Goal: Use online tool/utility: Utilize a website feature to perform a specific function

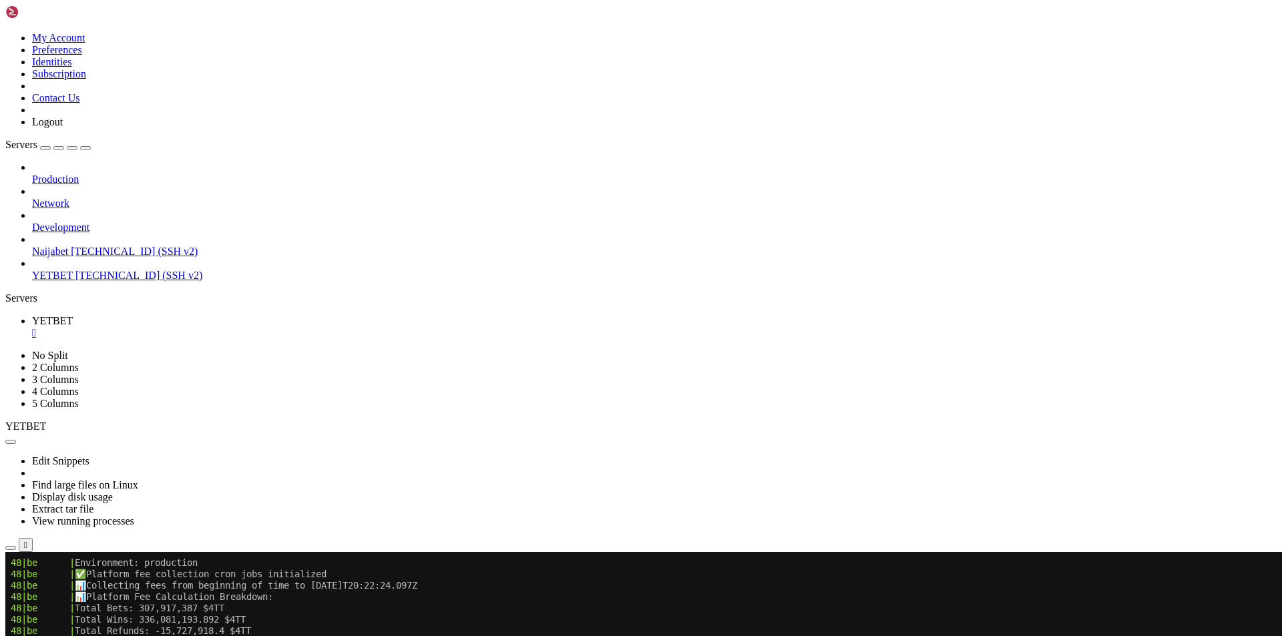
scroll to position [6647, 0]
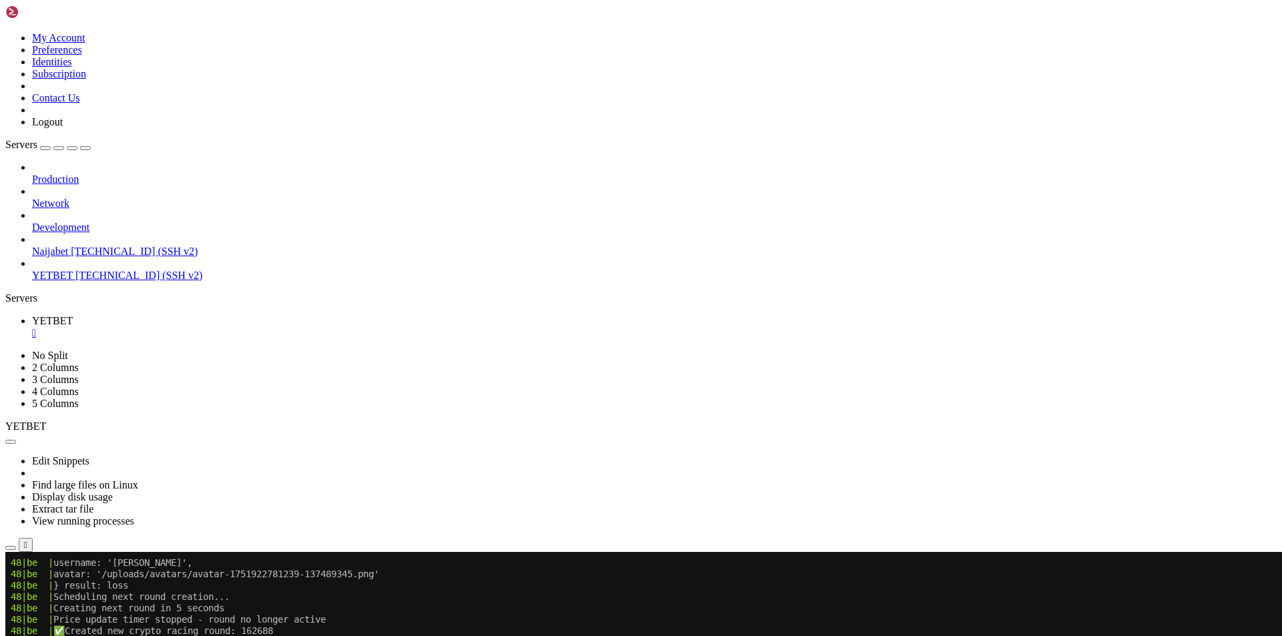
scroll to position [7243, 0]
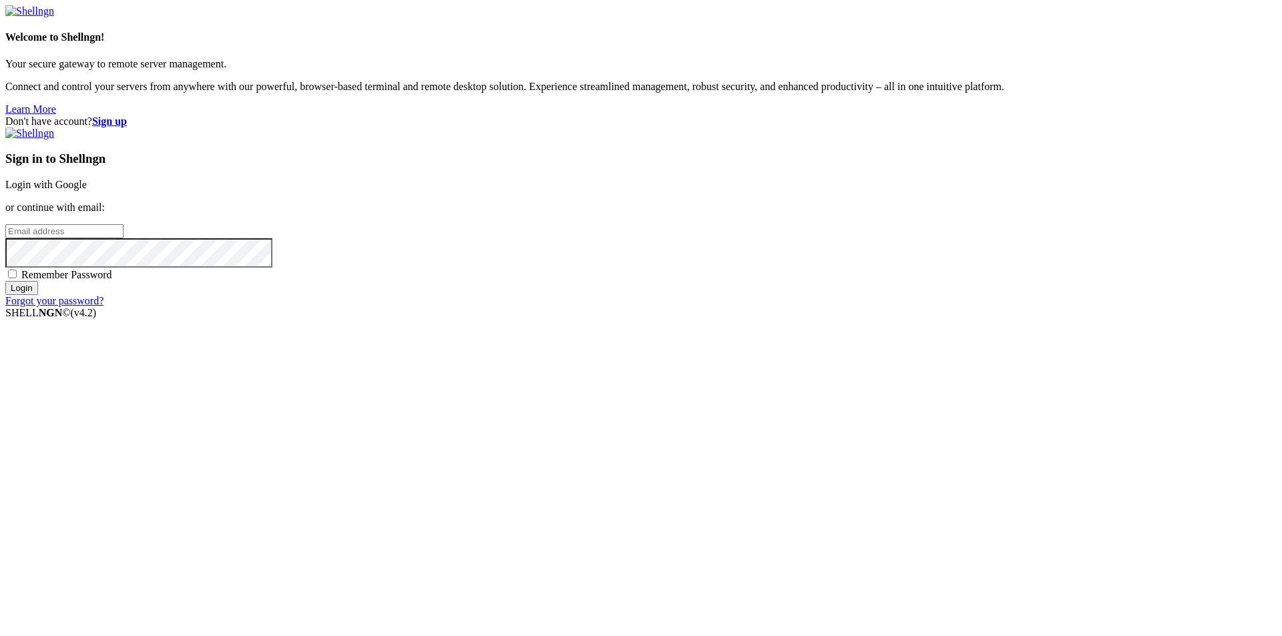
click at [87, 190] on link "Login with Google" at bounding box center [45, 184] width 81 height 11
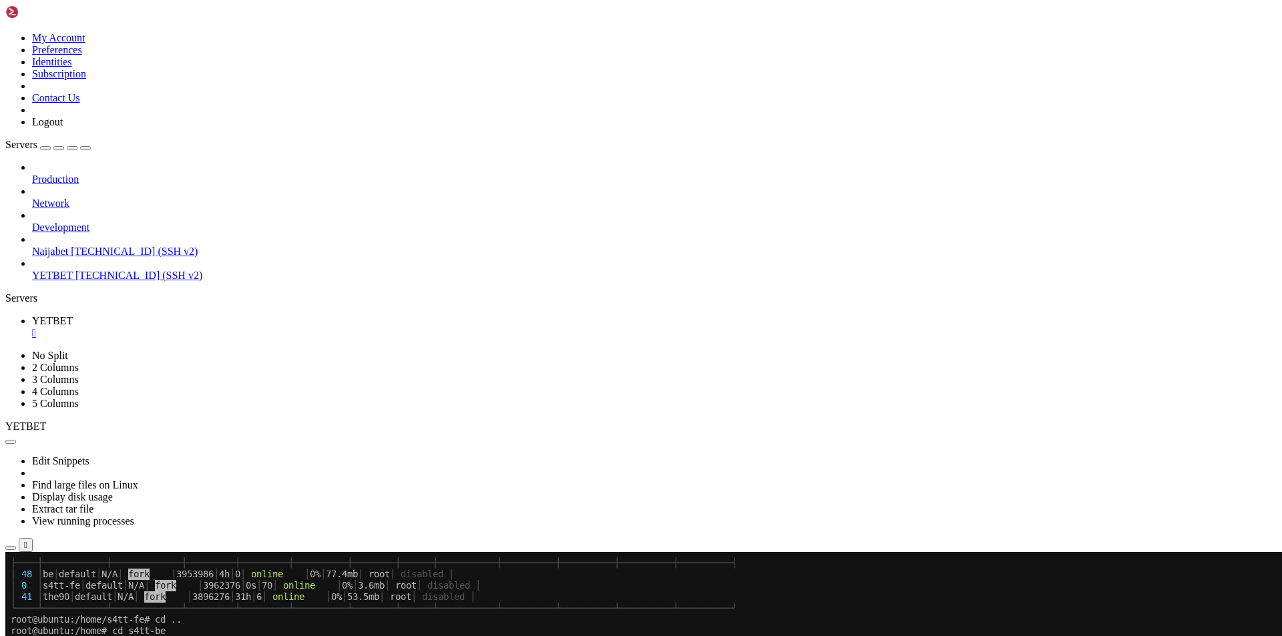
scroll to position [8583, 0]
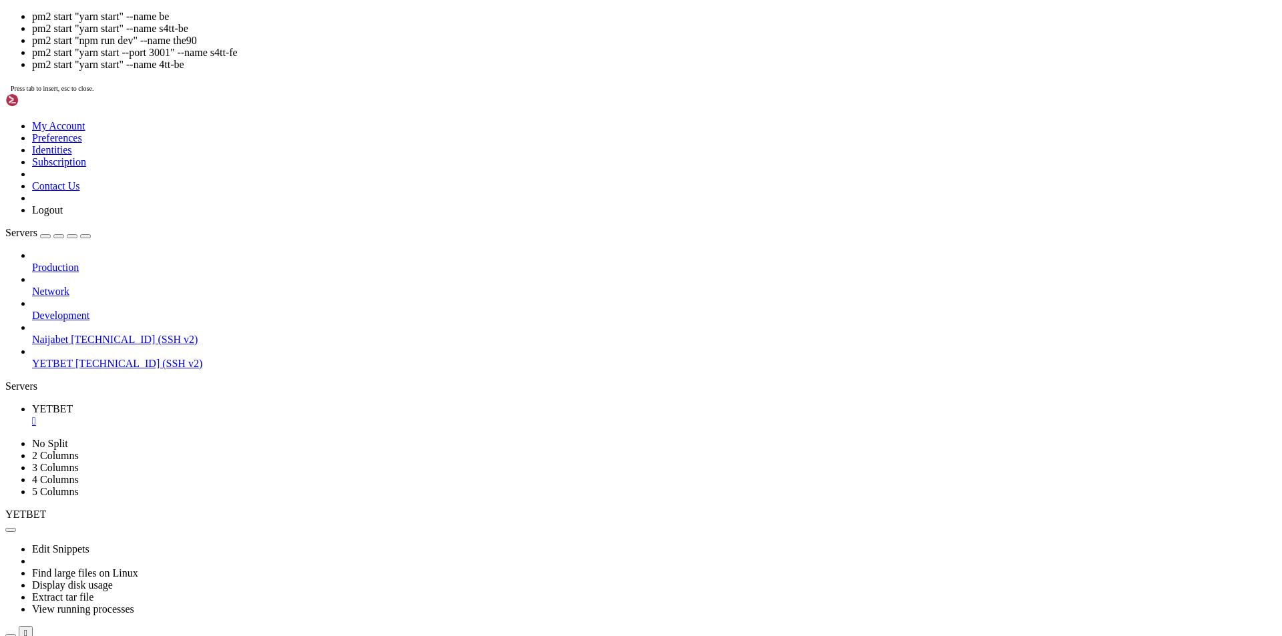
drag, startPoint x: 534, startPoint y: 500, endPoint x: 367, endPoint y: 441, distance: 177.8
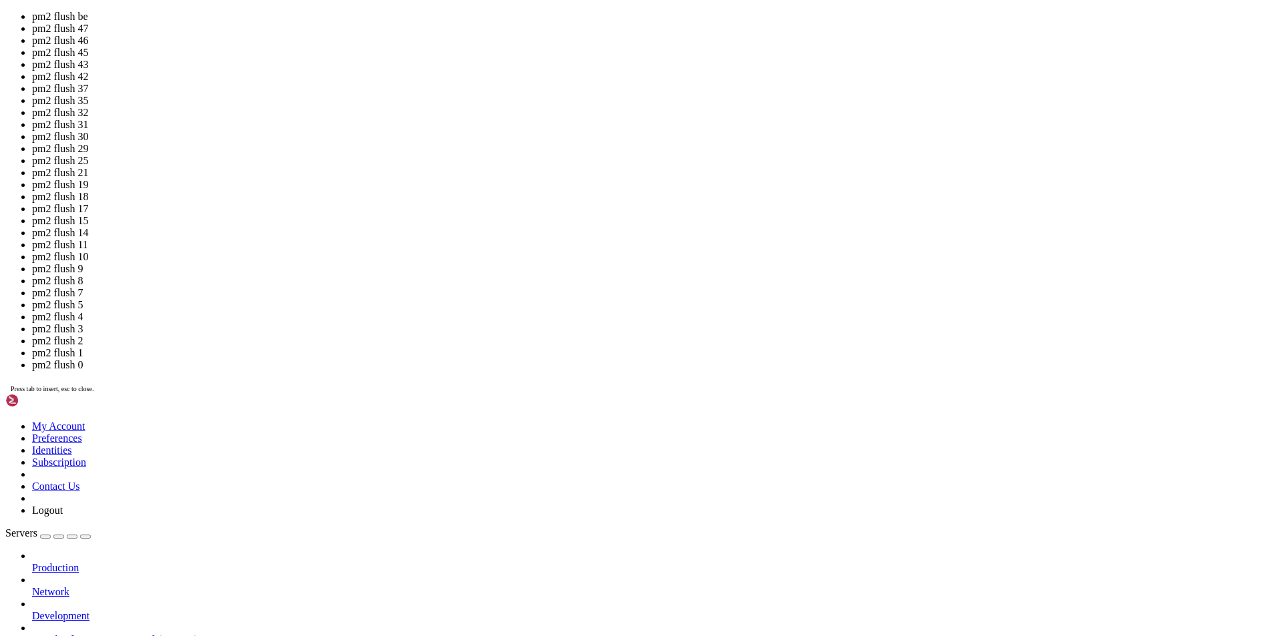
scroll to position [8753, 0]
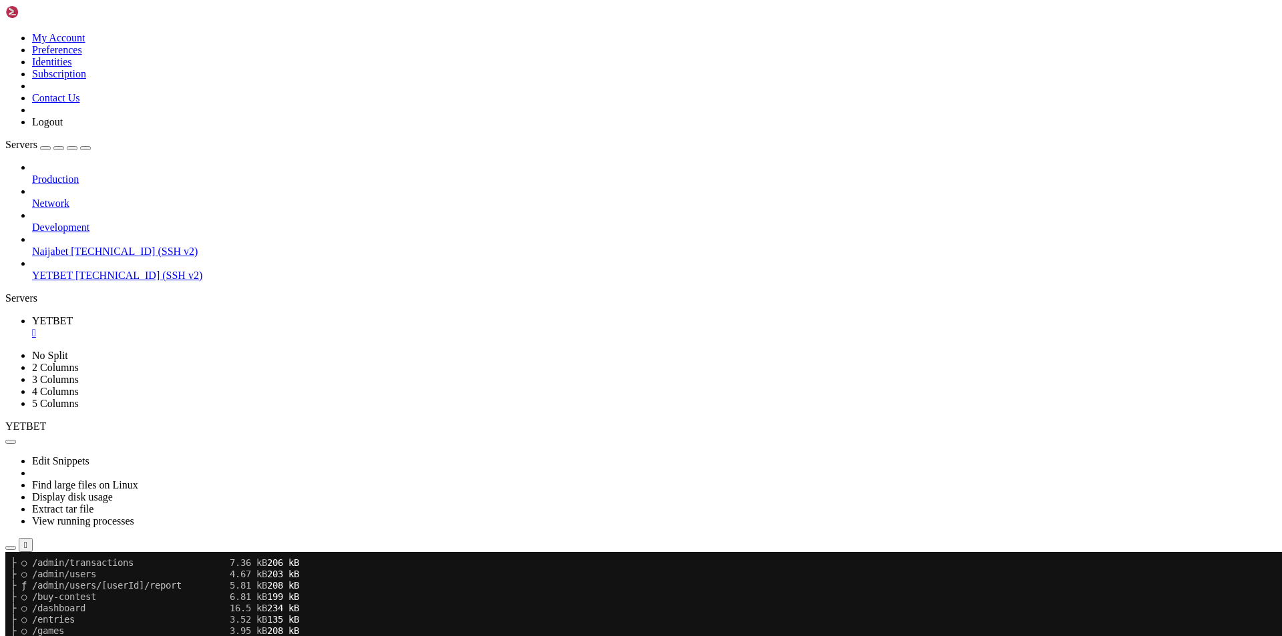
scroll to position [9809, 0]
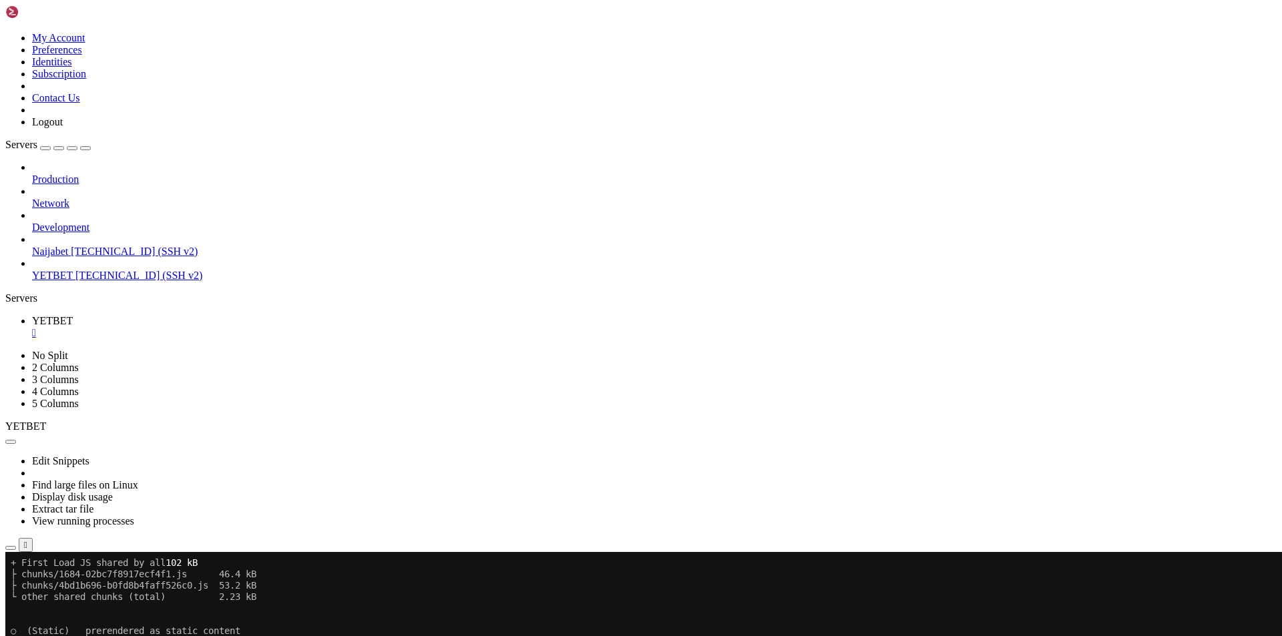
scroll to position [10694, 0]
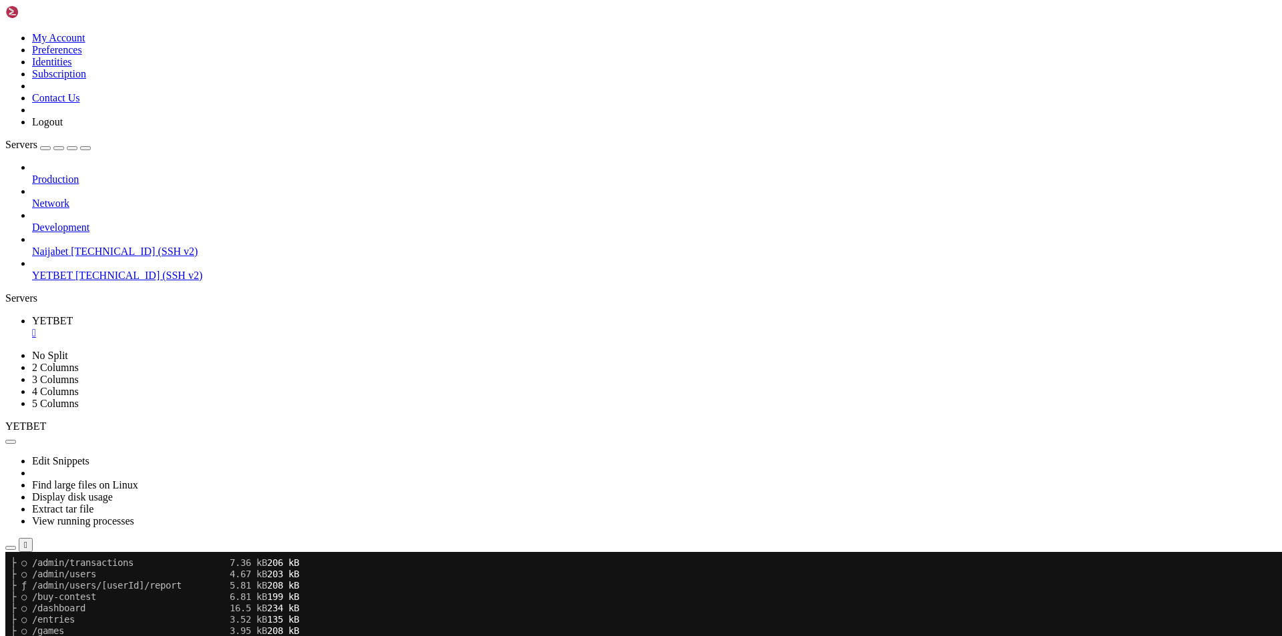
scroll to position [12874, 0]
